Goal: Find specific page/section

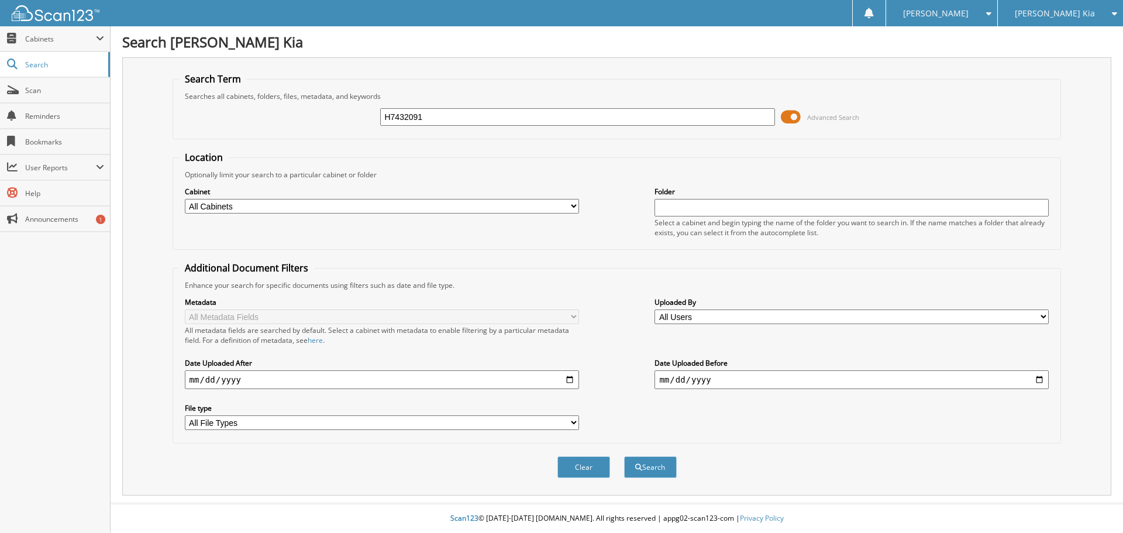
type input "H7432091"
click at [624, 456] on button "Search" at bounding box center [650, 467] width 53 height 22
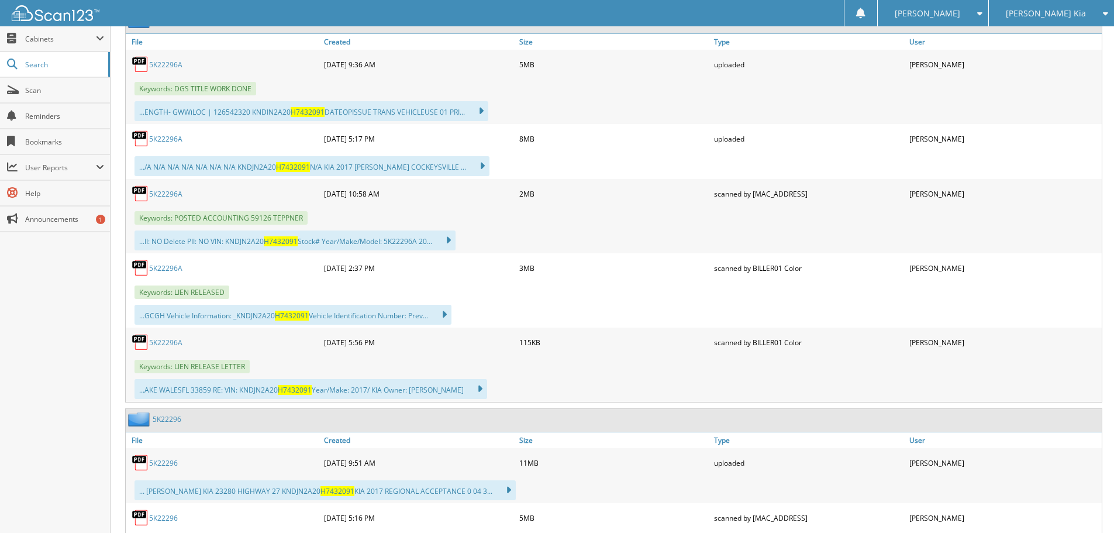
scroll to position [585, 0]
click at [176, 195] on link "5K22296A" at bounding box center [165, 193] width 33 height 10
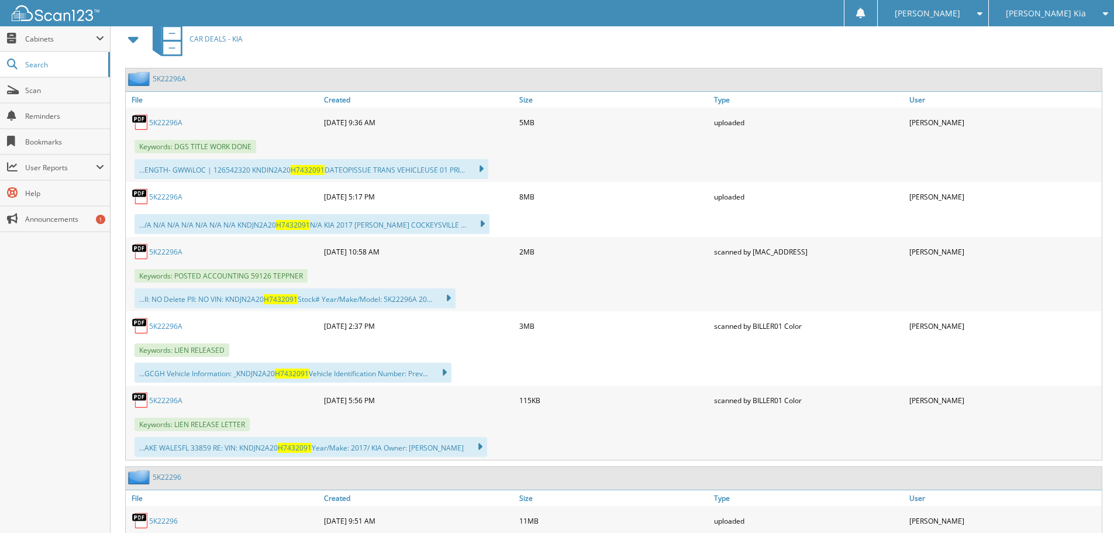
click at [167, 192] on link "5K22296A" at bounding box center [165, 197] width 33 height 10
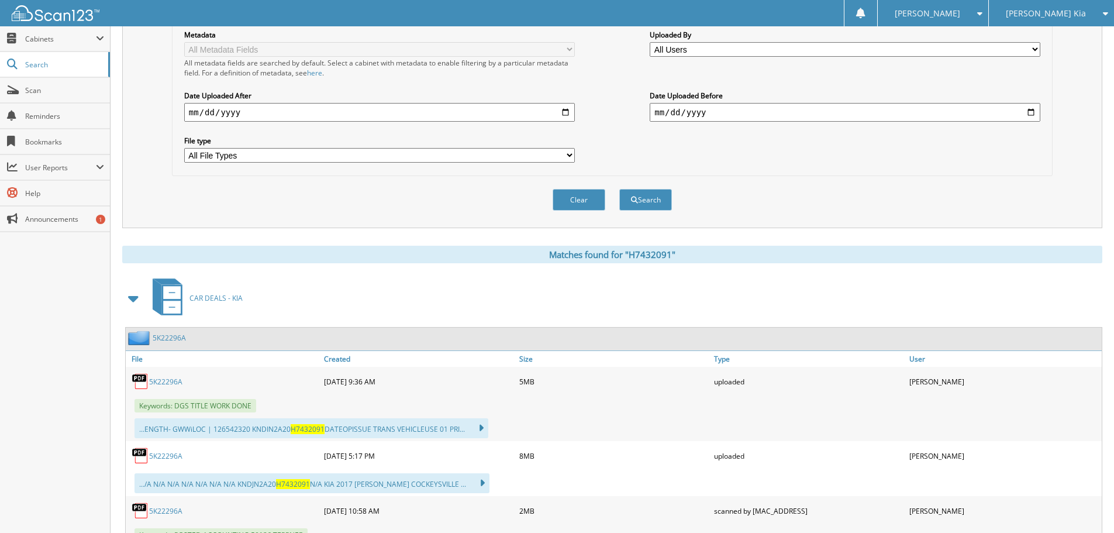
scroll to position [234, 0]
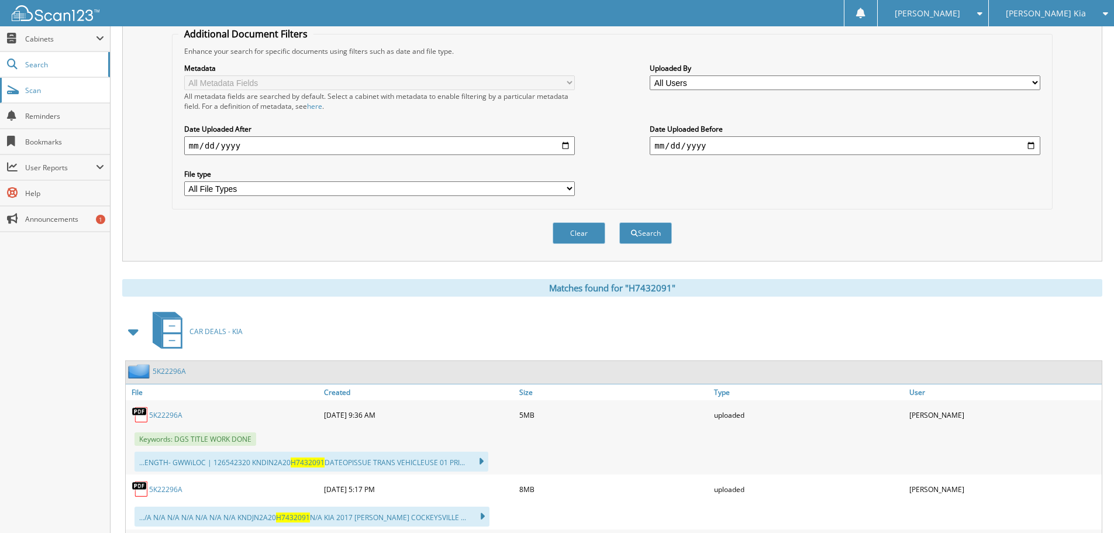
click at [71, 94] on span "Scan" at bounding box center [64, 90] width 79 height 10
